Goal: Transaction & Acquisition: Purchase product/service

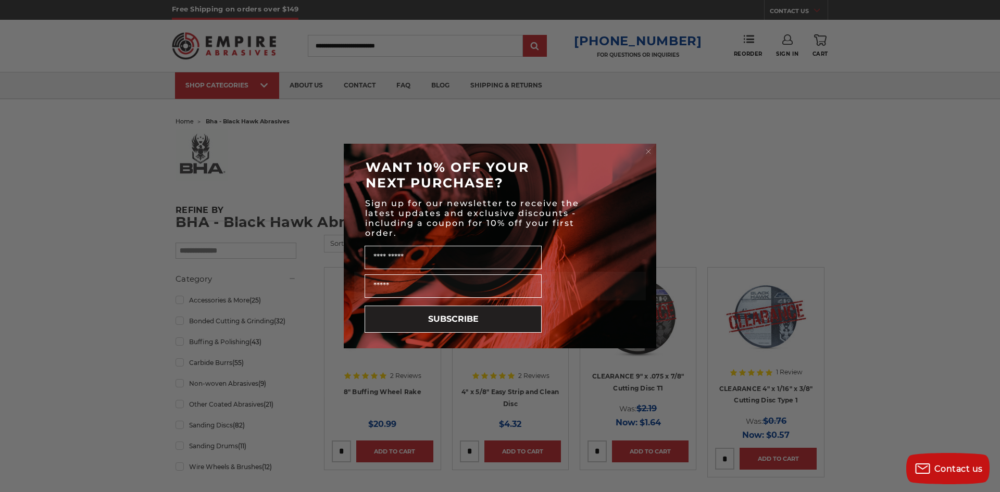
click at [786, 345] on div "Close dialog WANT 10% OFF YOUR NEXT PURCHASE? Sign up for our newsletter to rec…" at bounding box center [500, 246] width 1000 height 492
click at [769, 327] on div "Close dialog WANT 10% OFF YOUR NEXT PURCHASE? Sign up for our newsletter to rec…" at bounding box center [500, 246] width 1000 height 492
drag, startPoint x: 785, startPoint y: 399, endPoint x: 776, endPoint y: 394, distance: 9.6
click at [776, 394] on div "Close dialog WANT 10% OFF YOUR NEXT PURCHASE? Sign up for our newsletter to rec…" at bounding box center [500, 246] width 1000 height 492
click at [649, 148] on circle "Close dialog" at bounding box center [649, 152] width 10 height 10
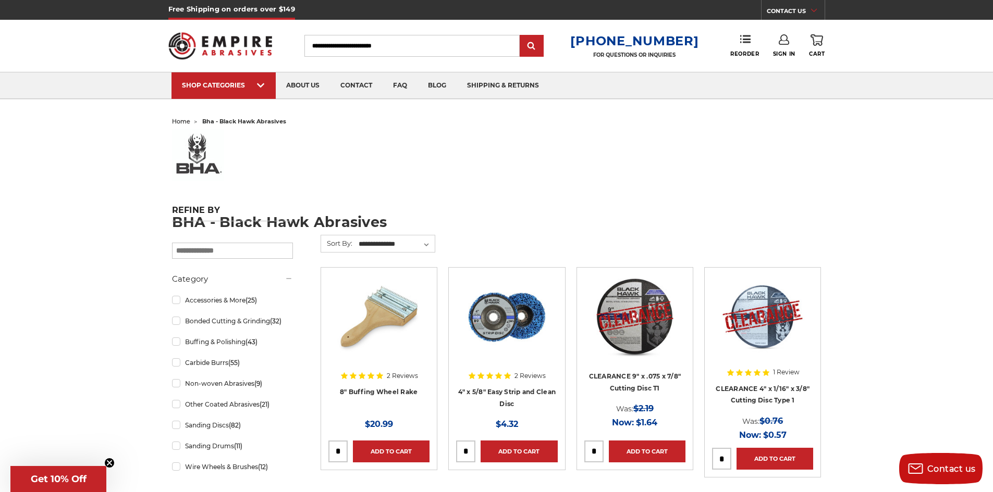
click at [761, 317] on img at bounding box center [762, 316] width 83 height 83
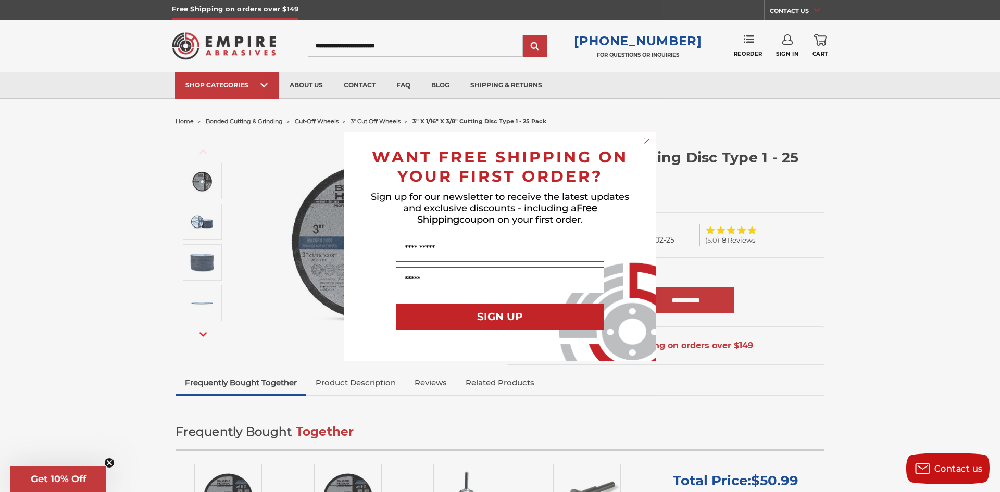
click at [0, 354] on div "Close dialog WANT FREE SHIPPING ON YOUR FIRST ORDER? Sign up for our newsletter…" at bounding box center [500, 246] width 1000 height 492
click at [127, 276] on div "Close dialog WANT FREE SHIPPING ON YOUR FIRST ORDER? Sign up for our newsletter…" at bounding box center [500, 246] width 1000 height 492
click at [127, 275] on div "Close dialog WANT FREE SHIPPING ON YOUR FIRST ORDER? Sign up for our newsletter…" at bounding box center [500, 246] width 1000 height 492
click at [126, 274] on div "Close dialog WANT FREE SHIPPING ON YOUR FIRST ORDER? Sign up for our newsletter…" at bounding box center [500, 246] width 1000 height 492
